Goal: Task Accomplishment & Management: Manage account settings

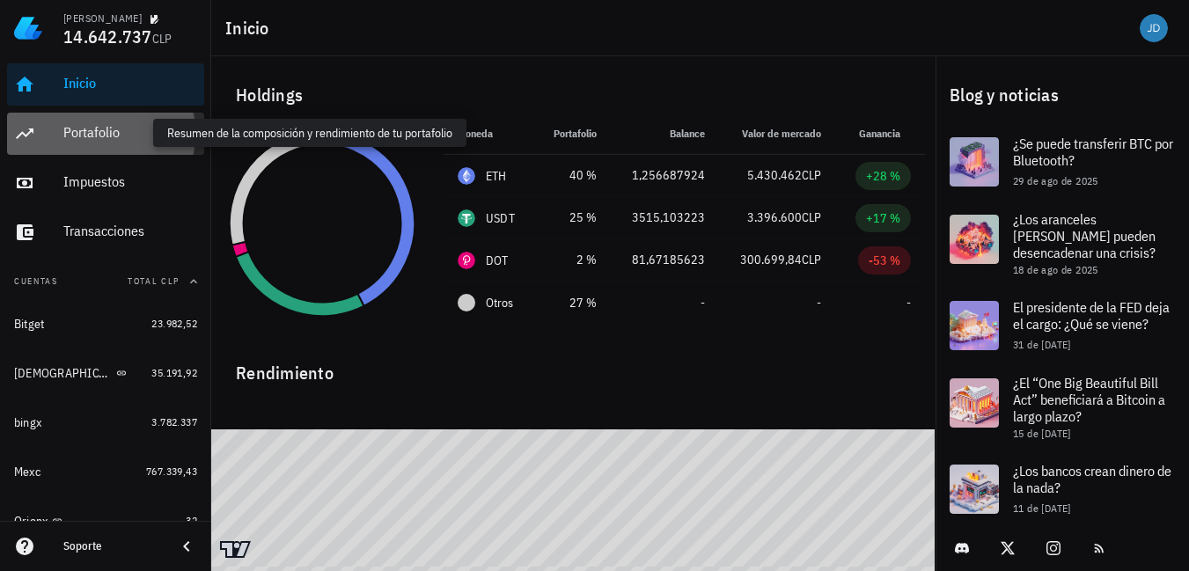
click at [105, 133] on div "Portafolio" at bounding box center [130, 132] width 134 height 17
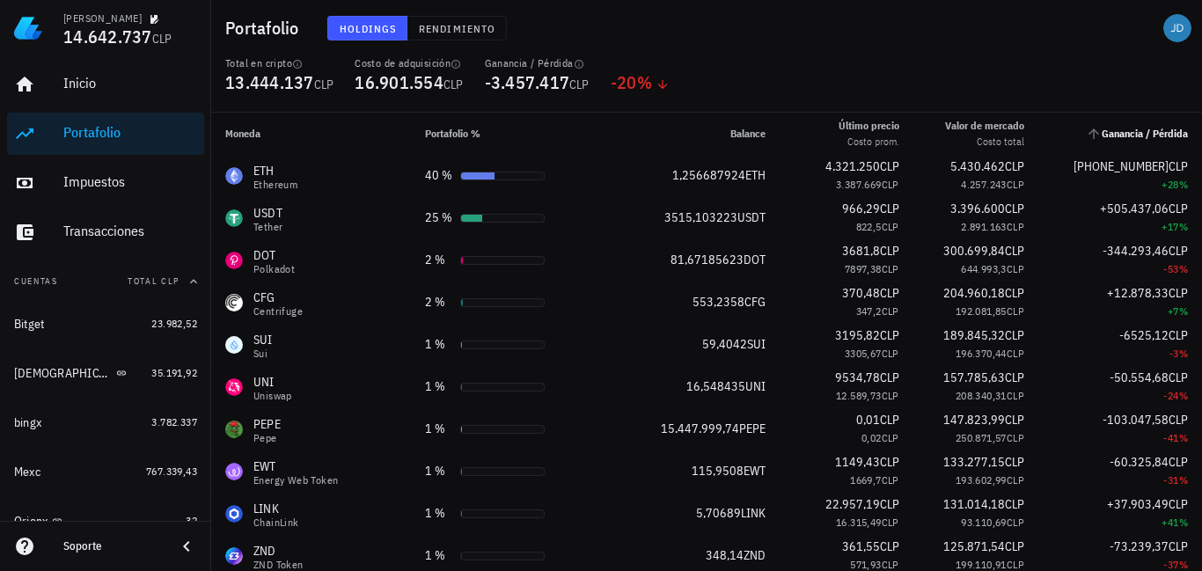
click at [1148, 135] on span "Ganancia / Pérdida" at bounding box center [1145, 133] width 86 height 13
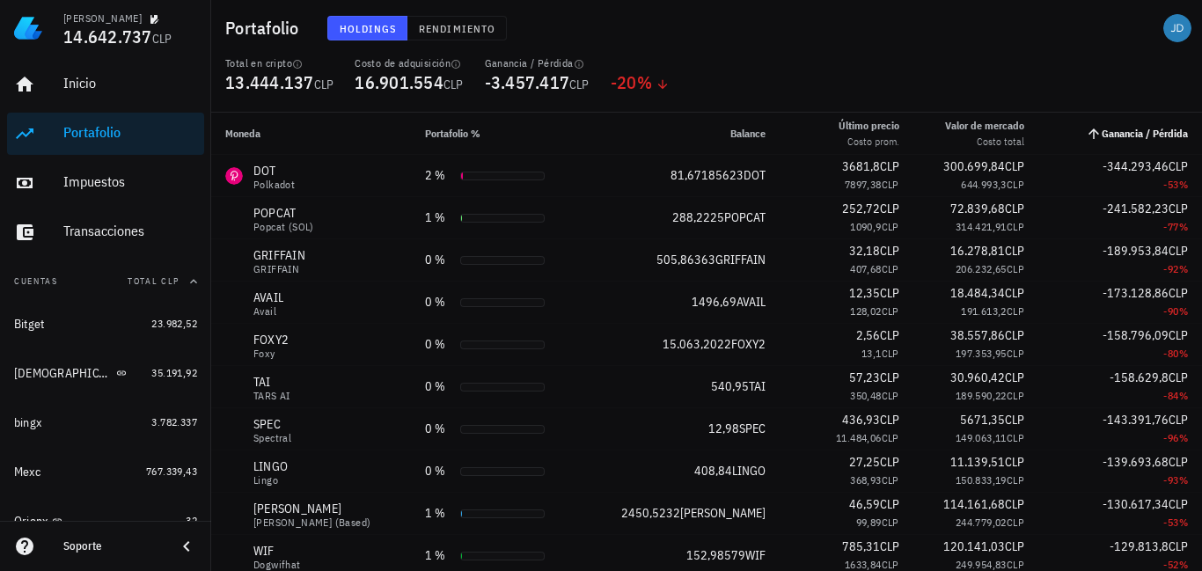
click at [1148, 135] on span "Ganancia / Pérdida" at bounding box center [1145, 133] width 86 height 13
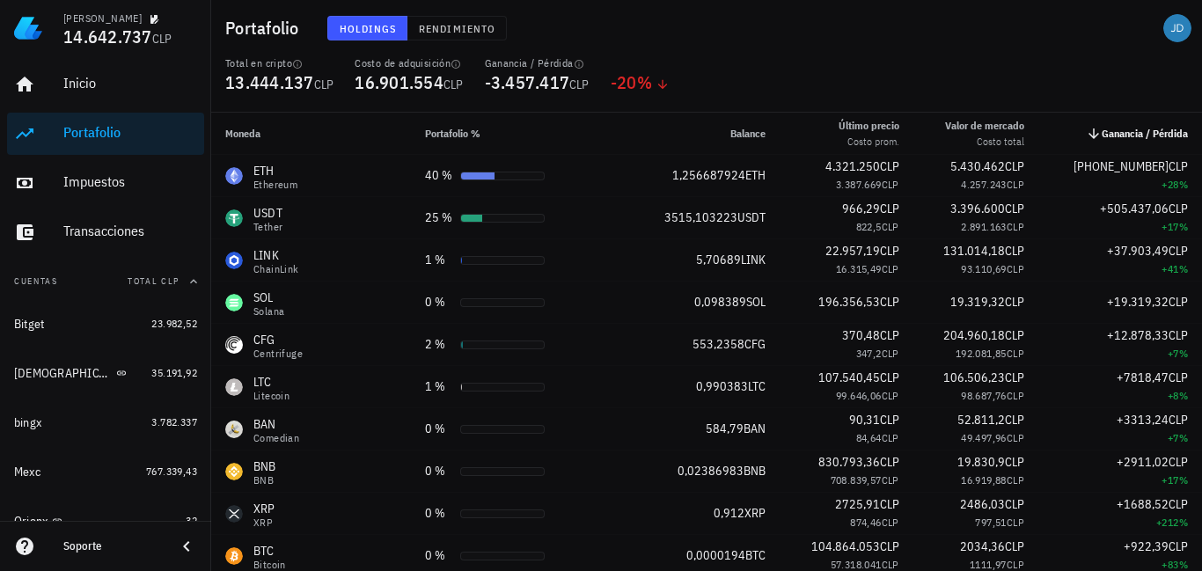
click at [1127, 139] on span "Ganancia / Pérdida" at bounding box center [1145, 133] width 86 height 13
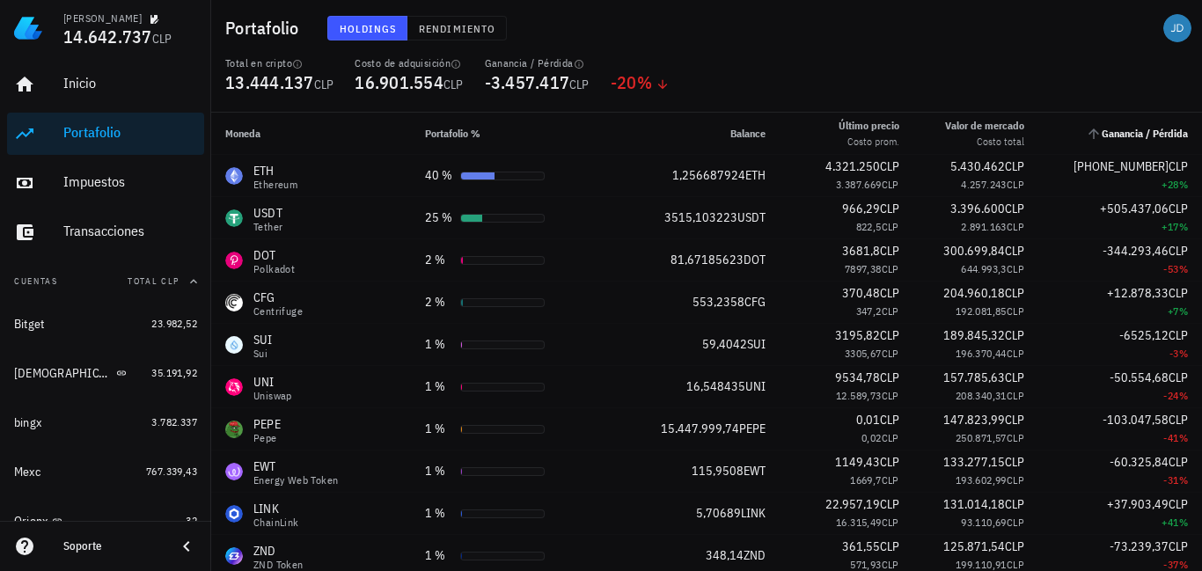
click at [1113, 129] on span "Ganancia / Pérdida" at bounding box center [1145, 133] width 86 height 13
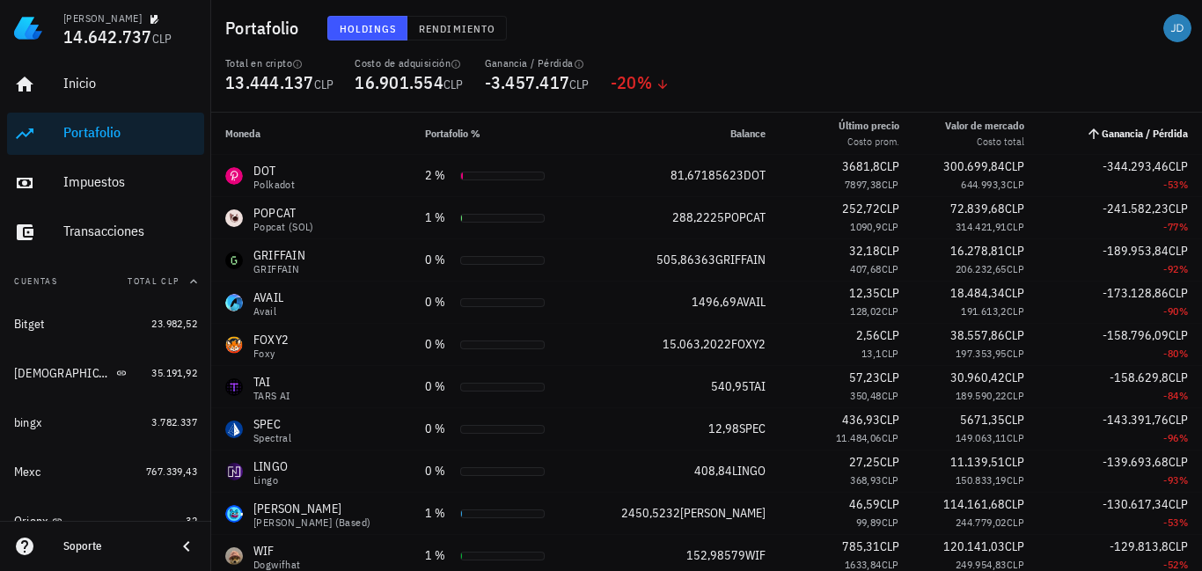
click at [1114, 137] on span "Ganancia / Pérdida" at bounding box center [1145, 133] width 86 height 13
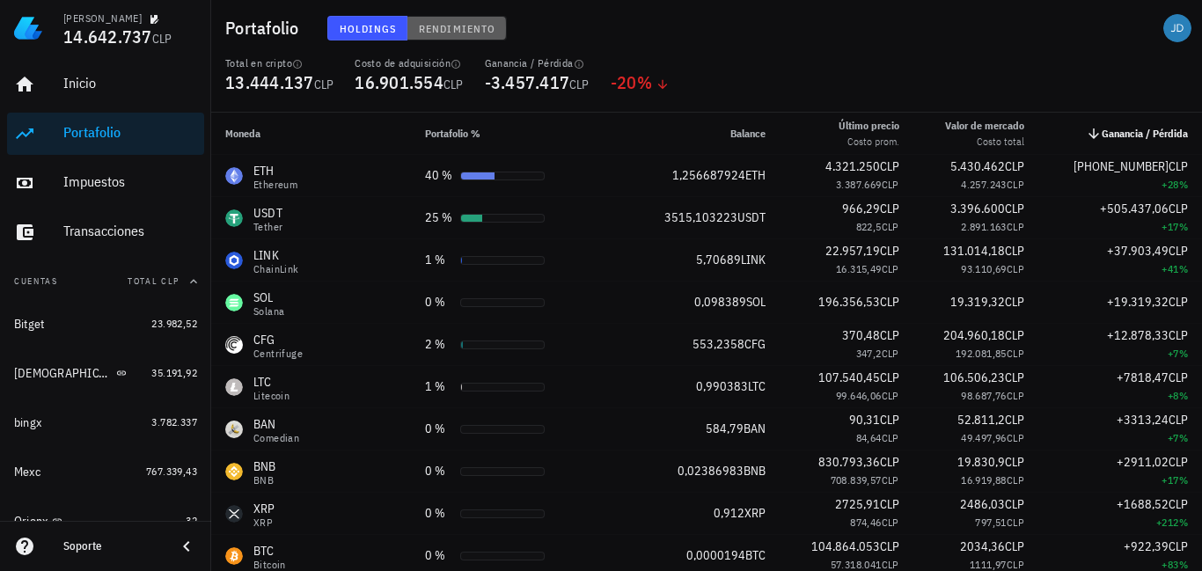
click at [460, 35] on button "Rendimiento" at bounding box center [456, 28] width 99 height 25
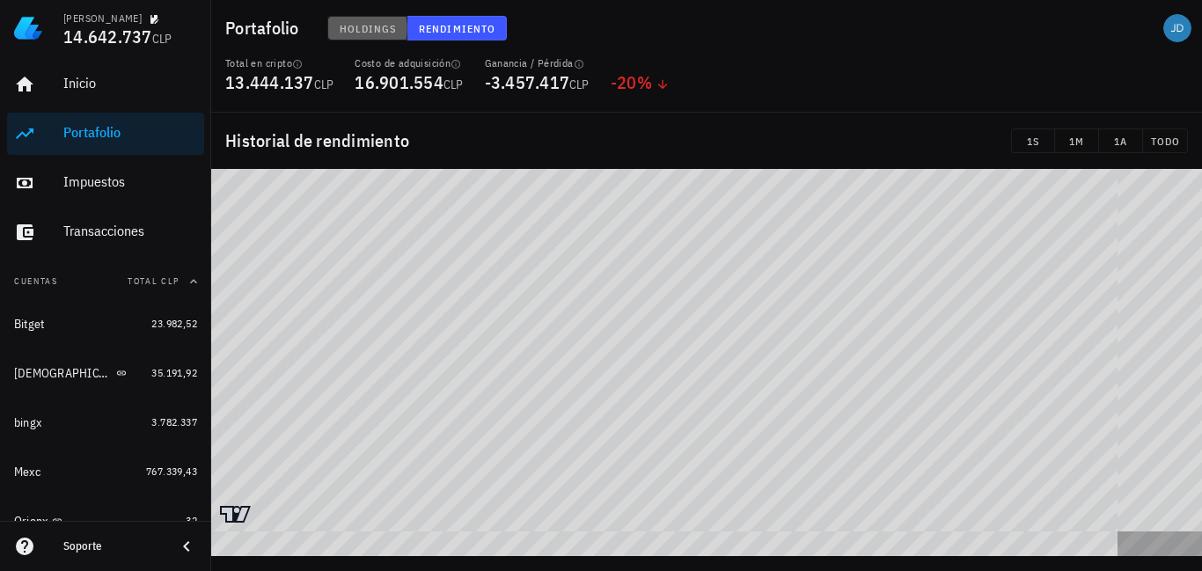
click at [355, 29] on span "Holdings" at bounding box center [368, 28] width 58 height 13
